Goal: Entertainment & Leisure: Consume media (video, audio)

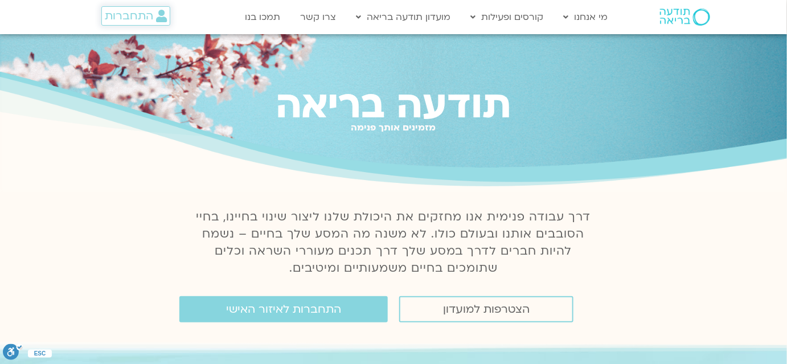
click at [139, 22] on span "התחברות" at bounding box center [129, 16] width 48 height 13
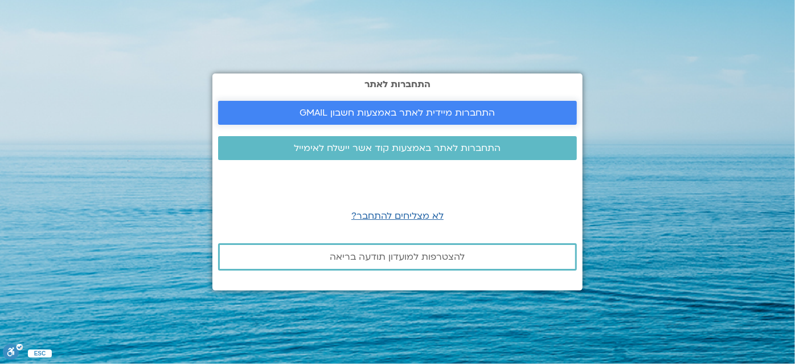
click at [352, 112] on span "התחברות מיידית לאתר באמצעות חשבון GMAIL" at bounding box center [397, 113] width 195 height 10
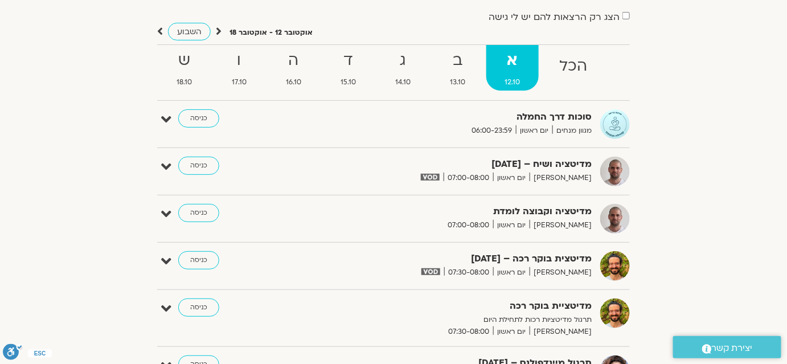
scroll to position [103, 0]
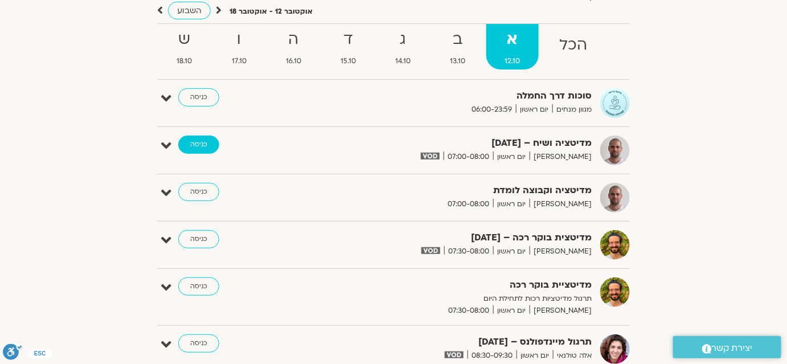
click at [206, 150] on link "כניסה" at bounding box center [198, 144] width 41 height 18
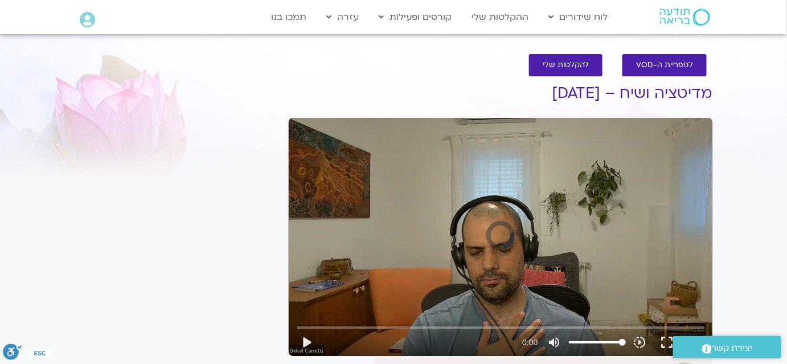
click at [489, 173] on div "Skip Ad play_arrow 0:00 volume_up Mute tune Resolution Auto slow_motion_video P…" at bounding box center [501, 237] width 424 height 238
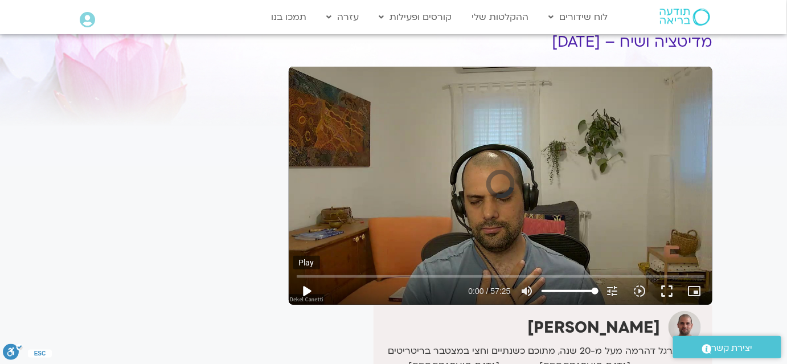
click at [313, 294] on button "play_arrow" at bounding box center [306, 290] width 27 height 27
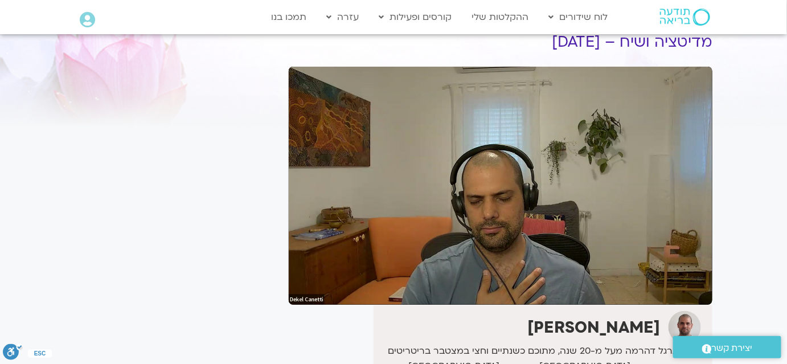
click at [151, 218] on div "It seems we can't find what you're looking for. It seems we can't find what you…" at bounding box center [176, 324] width 214 height 621
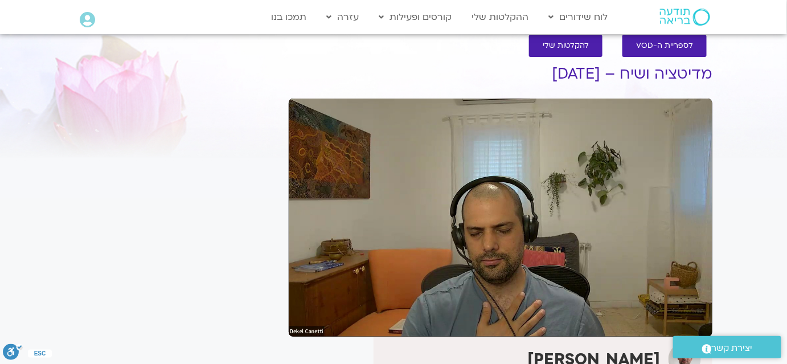
scroll to position [0, 0]
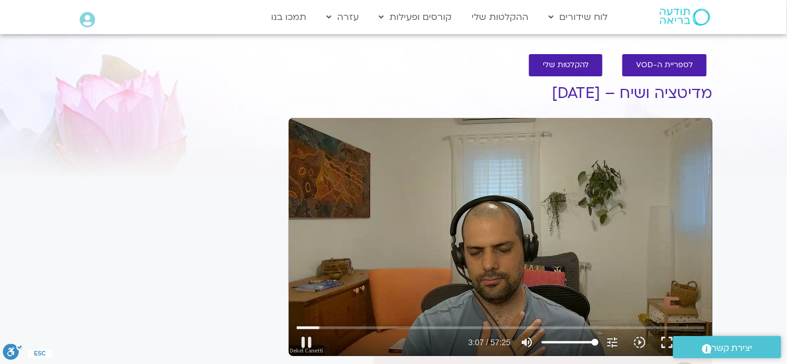
click at [426, 215] on div "Skip Ad 51:35 pause 3:07 / 57:25 volume_up Mute tune Resolution Auto 720p slow_…" at bounding box center [501, 237] width 424 height 238
type input "187.656164"
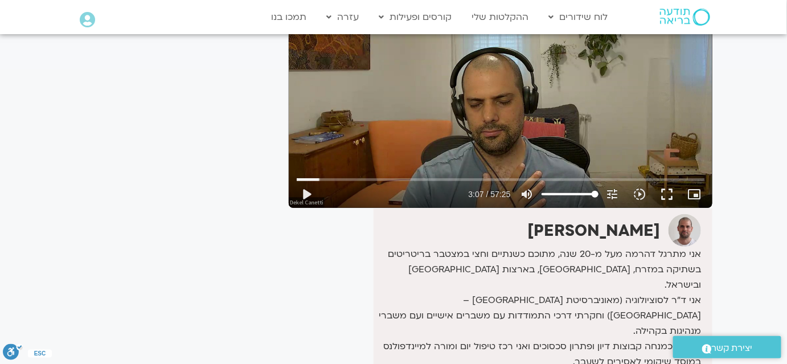
scroll to position [155, 0]
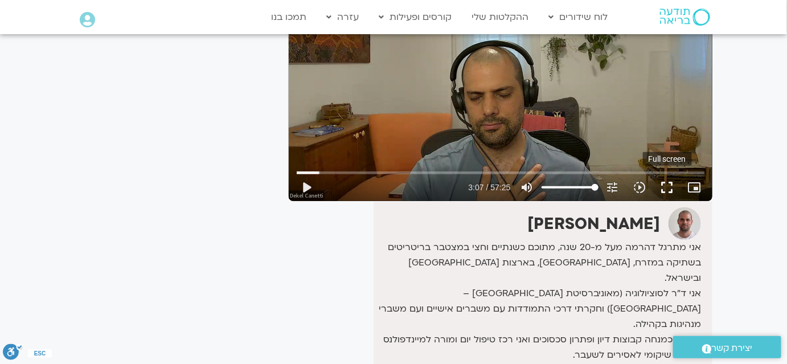
click at [659, 194] on button "fullscreen" at bounding box center [667, 187] width 27 height 27
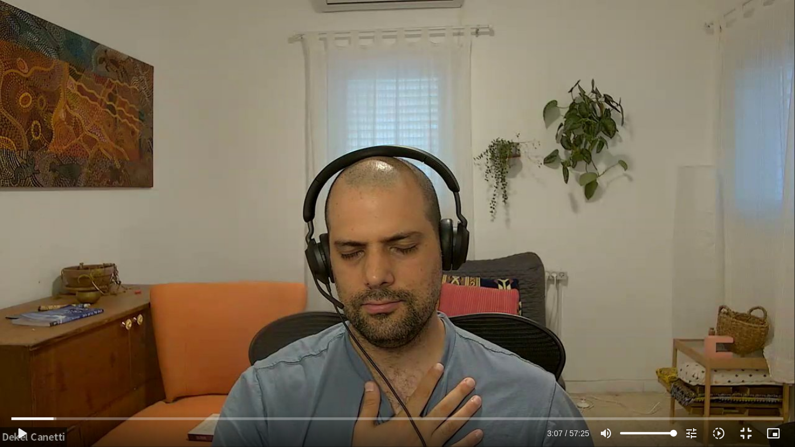
click at [732, 420] on button "fullscreen_exit" at bounding box center [745, 433] width 27 height 27
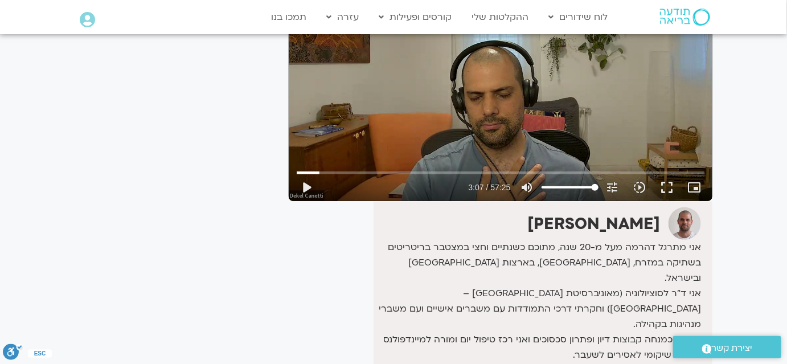
click at [544, 142] on div "Skip Ad 35:02 play_arrow 3:07 / 57:25 volume_up Mute tune Resolution Auto 720p …" at bounding box center [501, 82] width 424 height 238
click at [544, 142] on div "Skip Ad 35:02 pause 3:07 / 57:25 volume_up Mute tune Resolution Auto 720p slow_…" at bounding box center [501, 82] width 424 height 238
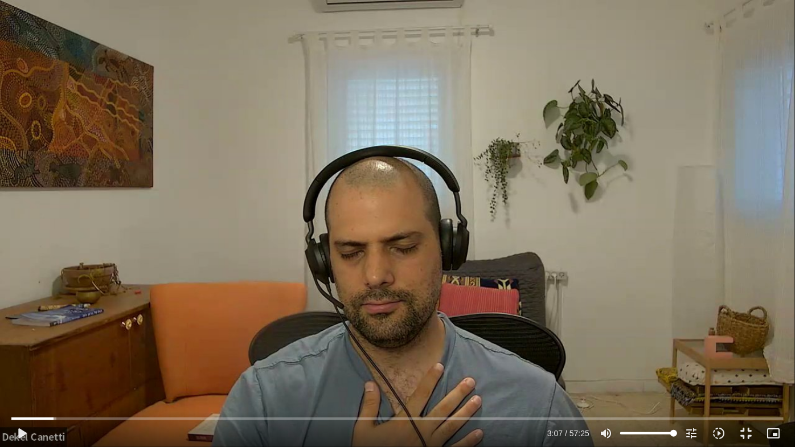
click at [566, 204] on div "Skip Ad 35:02 play_arrow 3:07 / 57:25 volume_up Mute tune Resolution Auto 720p …" at bounding box center [397, 223] width 795 height 447
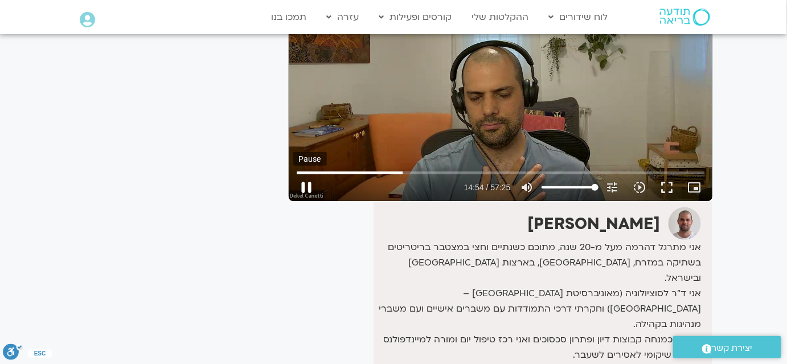
click at [308, 185] on button "pause" at bounding box center [306, 187] width 27 height 27
type input "895.006"
click at [308, 185] on button "play_arrow" at bounding box center [306, 187] width 27 height 27
click at [376, 153] on div "Skip Ad 9:42 pause 14:55 / 57:25 volume_up Mute tune Resolution Auto 480p slow_…" at bounding box center [501, 82] width 424 height 238
click at [376, 153] on div "Skip Ad 9:42 play_arrow 14:55 / 57:25 volume_up Mute tune Resolution Auto 480p …" at bounding box center [501, 82] width 424 height 238
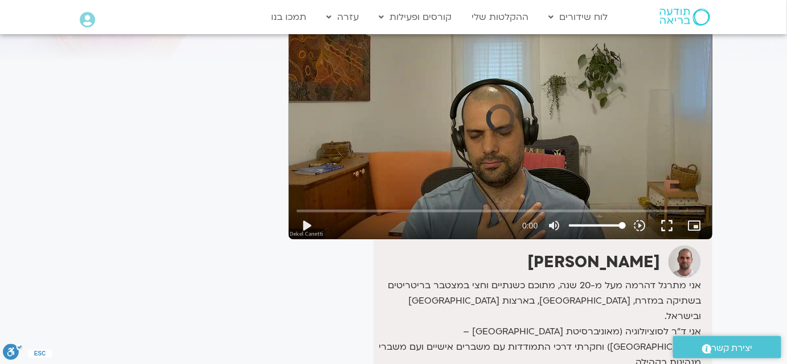
scroll to position [115, 0]
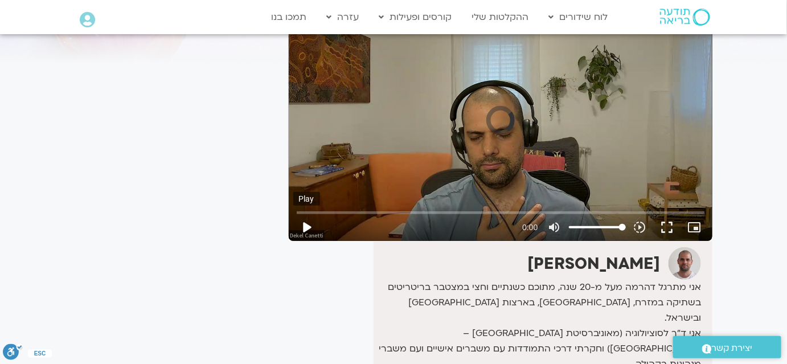
click at [307, 224] on button "play_arrow" at bounding box center [306, 226] width 27 height 27
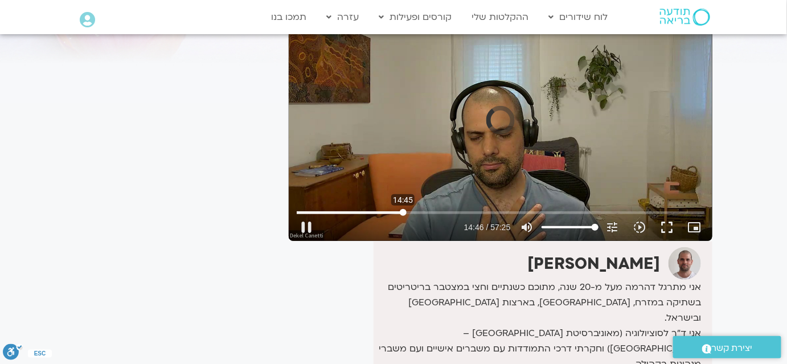
click at [403, 213] on input "Seek" at bounding box center [501, 212] width 408 height 7
click at [391, 212] on input "Seek" at bounding box center [501, 212] width 408 height 7
click at [496, 124] on div "Skip Ad 13:07 pause 34:35 / 57:25 volume_up Mute tune Resolution Auto 720p slow…" at bounding box center [501, 122] width 424 height 238
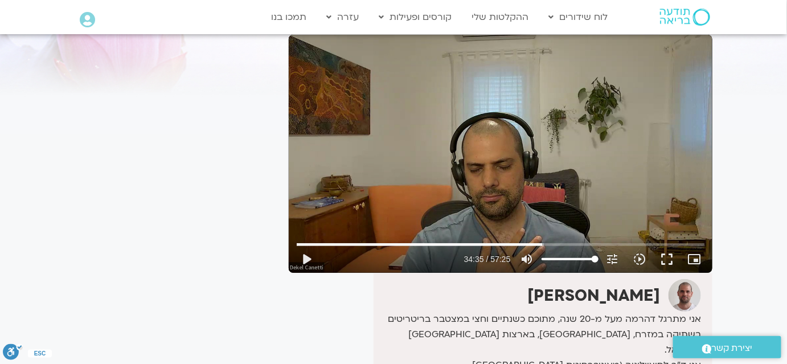
scroll to position [0, 0]
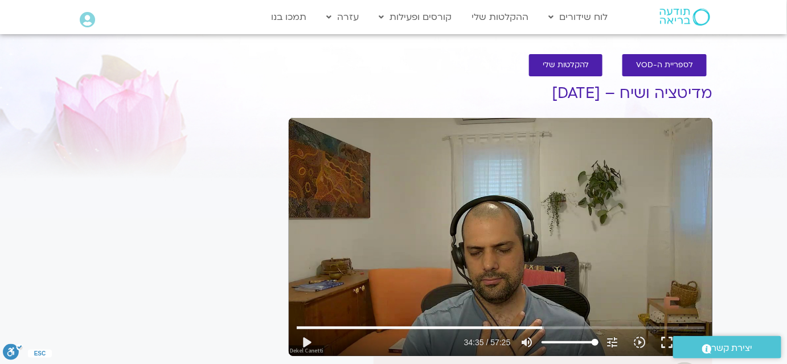
click at [88, 93] on div at bounding box center [176, 92] width 203 height 42
click at [625, 198] on div "Skip Ad 13:07 play_arrow 34:35 / 57:25 volume_up Mute tune Resolution Auto 480p…" at bounding box center [501, 237] width 424 height 238
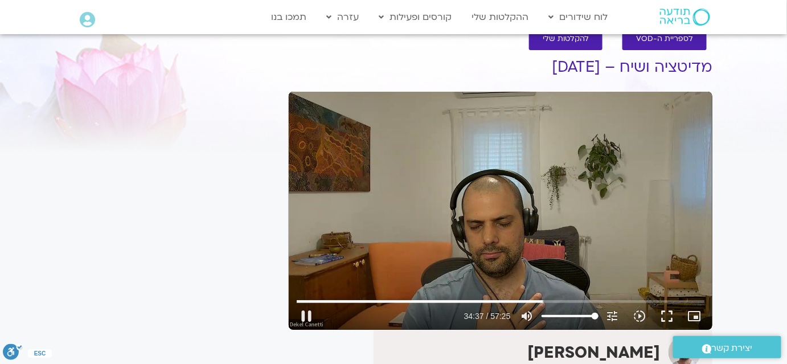
scroll to position [51, 0]
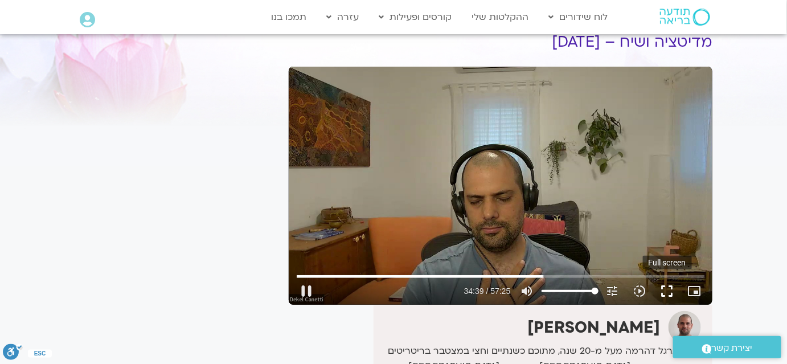
click at [661, 285] on button "fullscreen" at bounding box center [667, 290] width 27 height 27
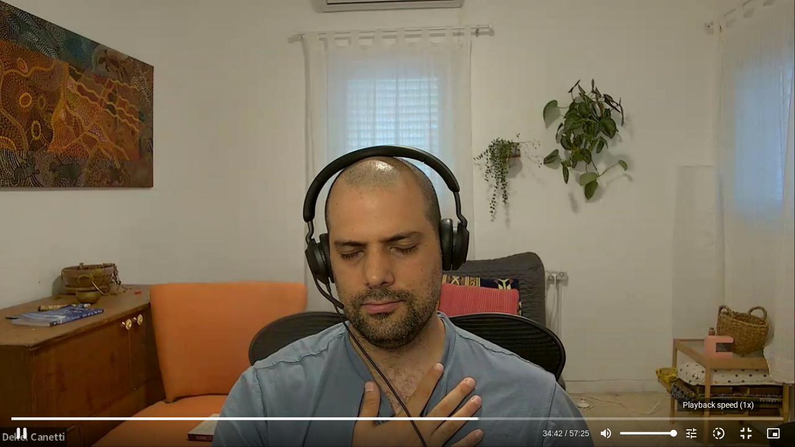
click at [722, 363] on icon "slow_motion_video" at bounding box center [719, 433] width 14 height 14
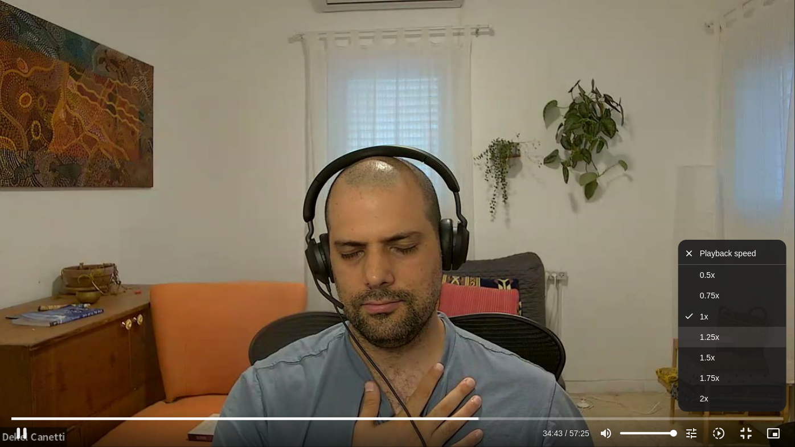
click at [724, 343] on button "1.25x" at bounding box center [732, 337] width 108 height 20
click at [613, 264] on div "Skip Ad 50:50 pause 34:45 / 57:25 volume_up Mute tune Resolution Auto 480p slow…" at bounding box center [397, 223] width 795 height 447
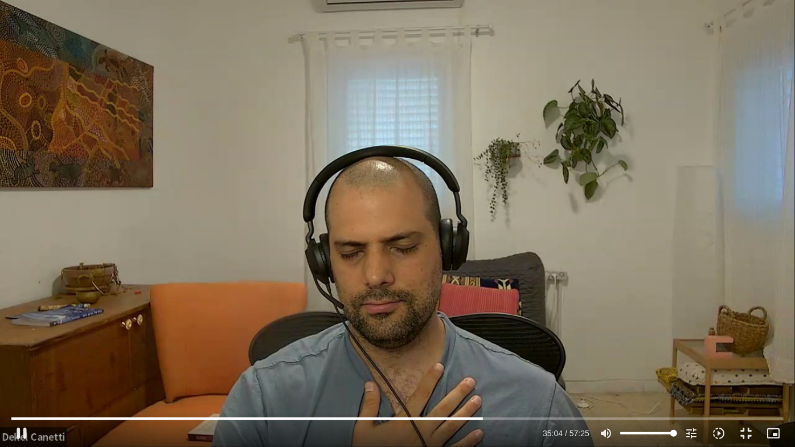
click at [581, 256] on div "Skip Ad 50:50 pause 35:04 / 57:25 volume_up Mute tune Resolution Auto 480p slow…" at bounding box center [397, 223] width 795 height 447
type input "2104.976016"
click at [581, 256] on div "Skip Ad 50:50 play_arrow 35:04 / 57:25 volume_up Mute tune Resolution Auto 480p…" at bounding box center [397, 223] width 795 height 447
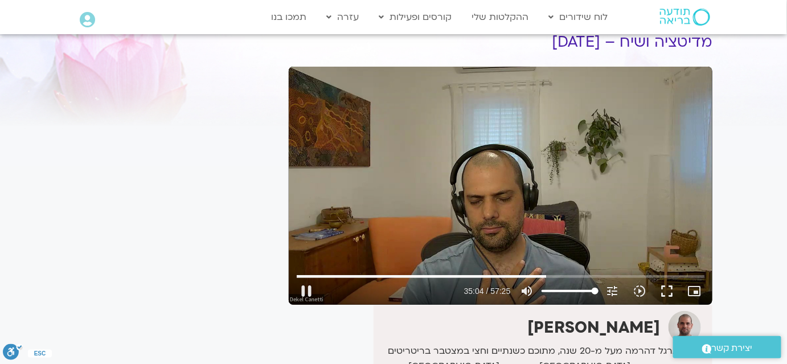
click at [478, 182] on div "Skip Ad 50:50 pause 35:04 / 57:25 volume_up Mute tune Resolution Auto 480p slow…" at bounding box center [501, 186] width 424 height 238
